Goal: Task Accomplishment & Management: Manage account settings

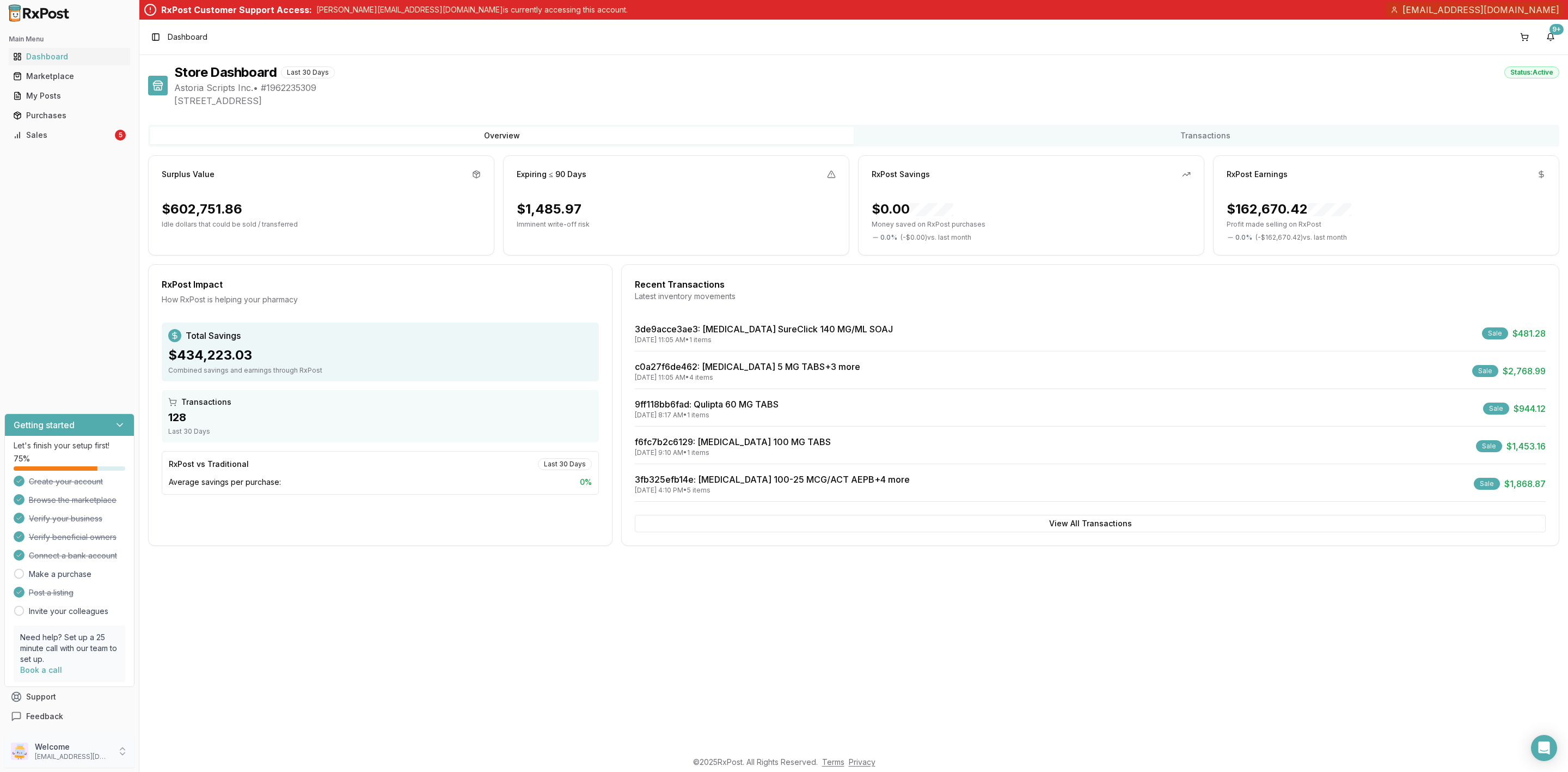
click at [56, 744] on p "Welcome" at bounding box center [73, 747] width 76 height 11
click at [186, 669] on span "Store Settings" at bounding box center [197, 665] width 103 height 11
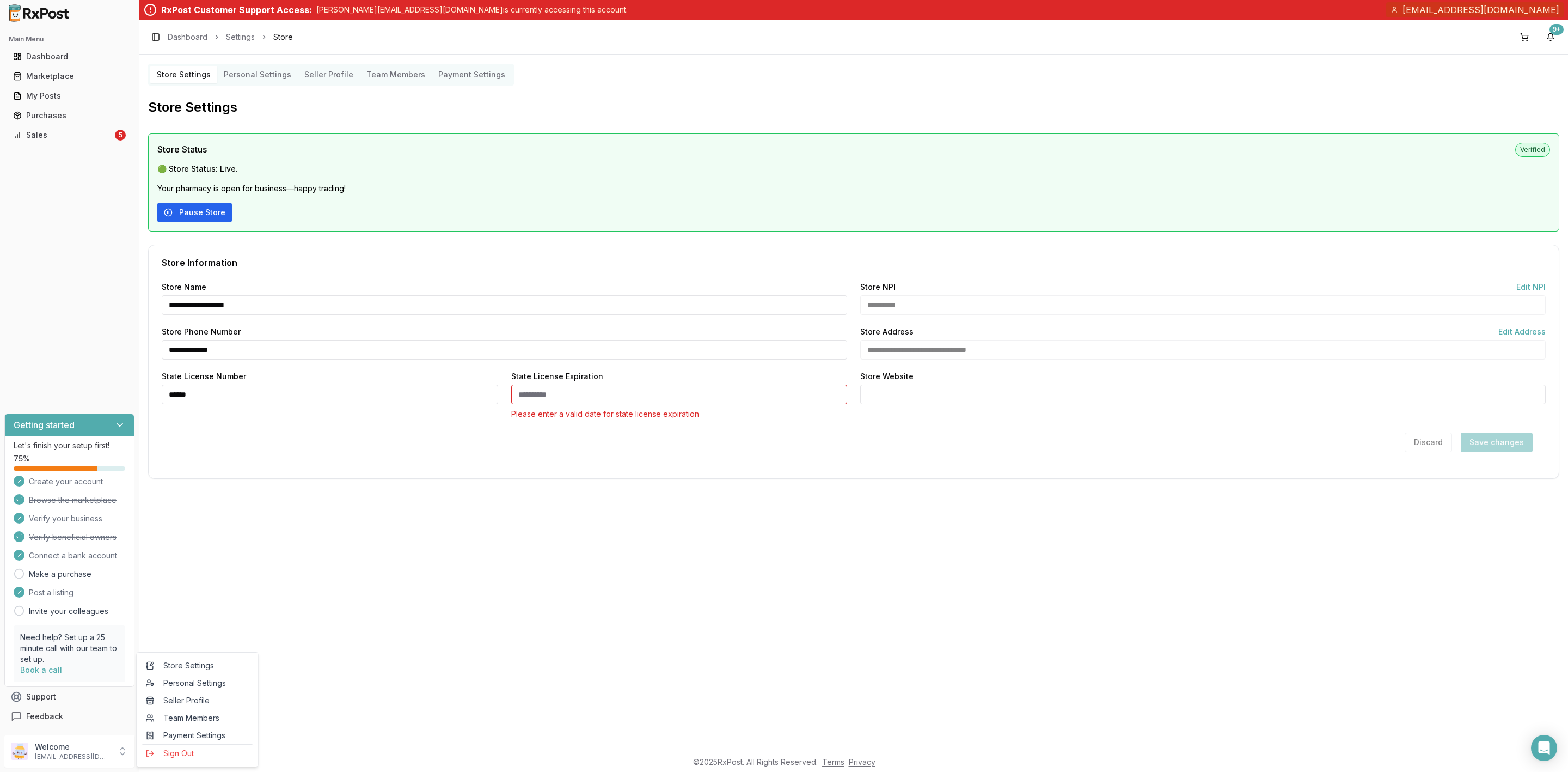
click at [172, 211] on button "Pause Store" at bounding box center [194, 212] width 75 height 19
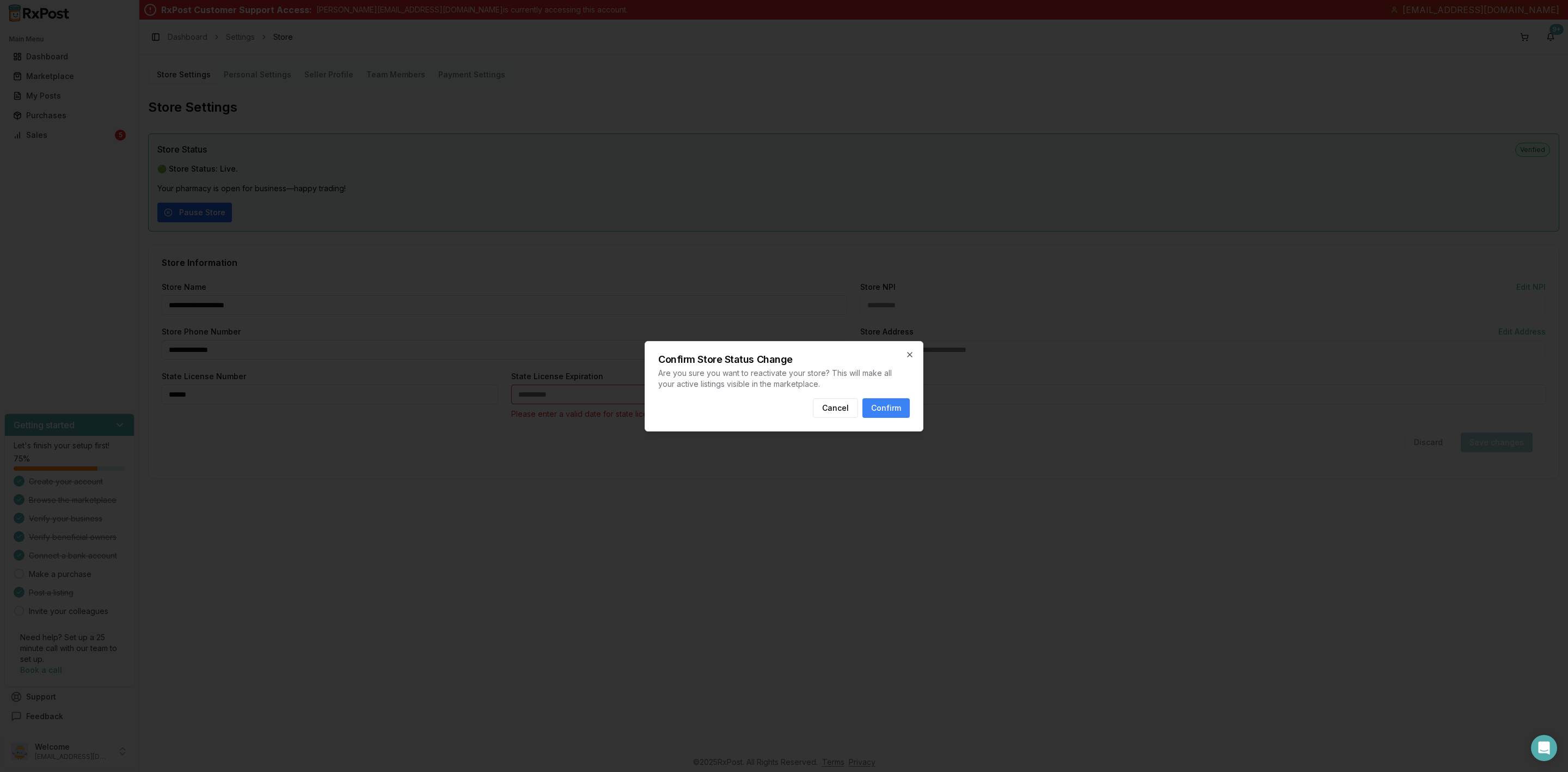
click at [172, 211] on div at bounding box center [784, 386] width 1568 height 772
click at [907, 353] on icon "button" at bounding box center [910, 355] width 9 height 9
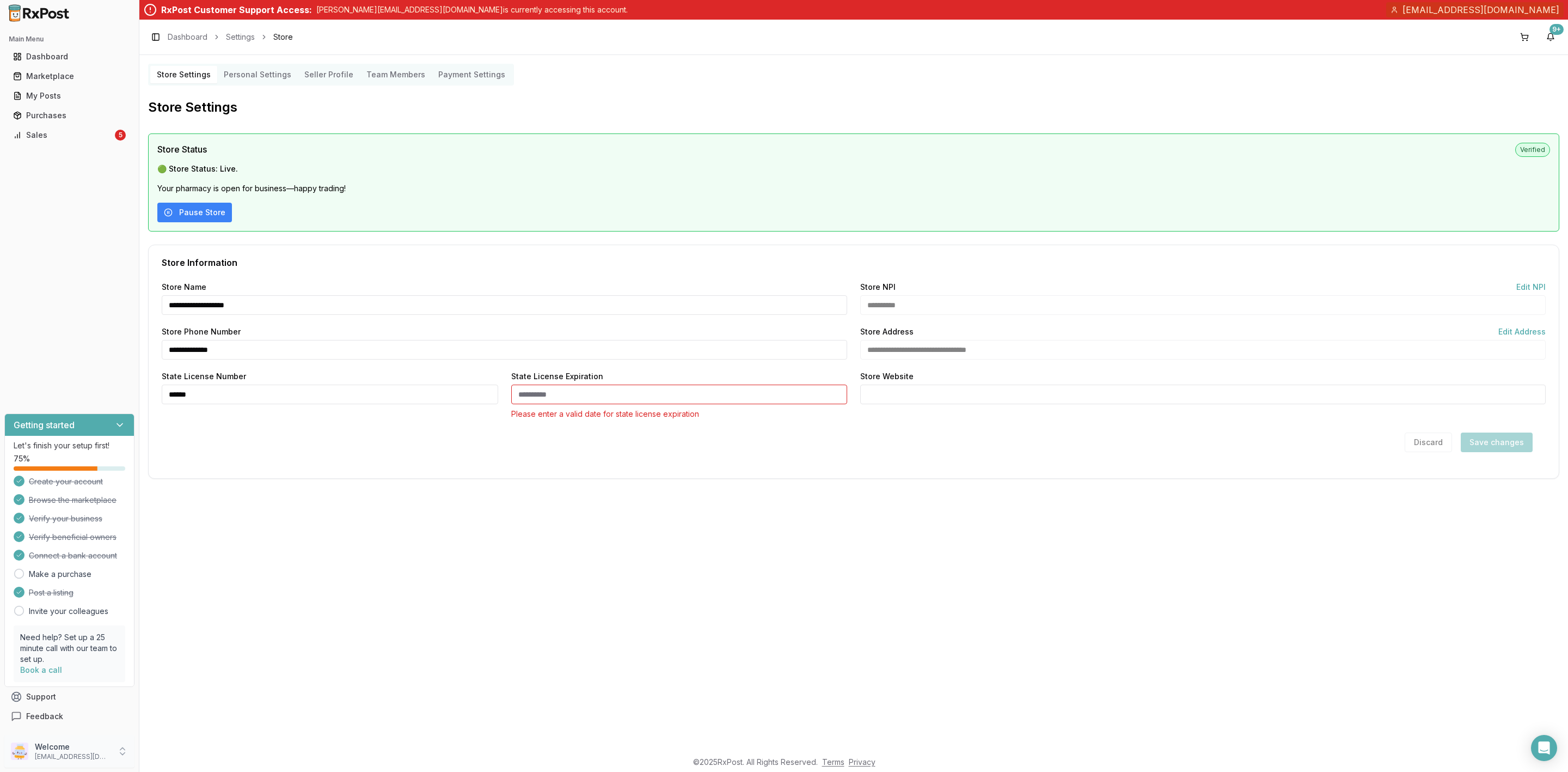
click at [70, 748] on p "Welcome" at bounding box center [73, 747] width 76 height 11
click at [167, 751] on span "Sign Out" at bounding box center [197, 753] width 103 height 11
